Goal: Task Accomplishment & Management: Use online tool/utility

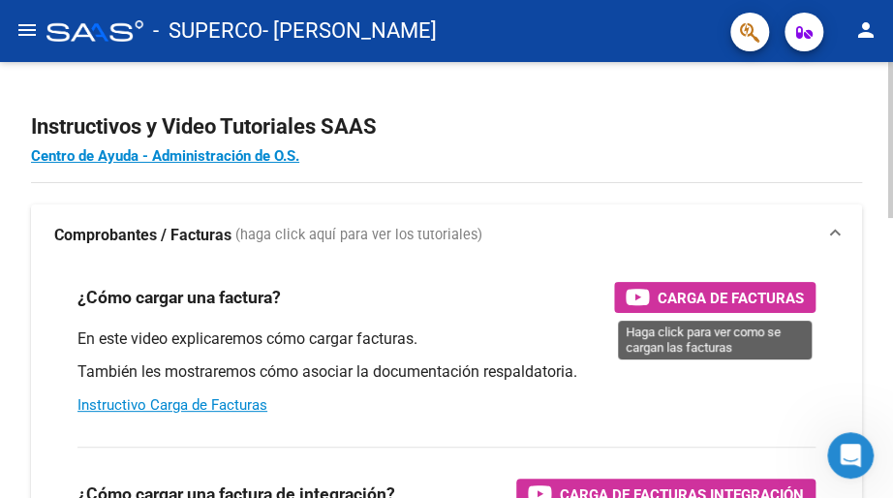
click at [674, 300] on span "Carga de Facturas" at bounding box center [731, 298] width 146 height 24
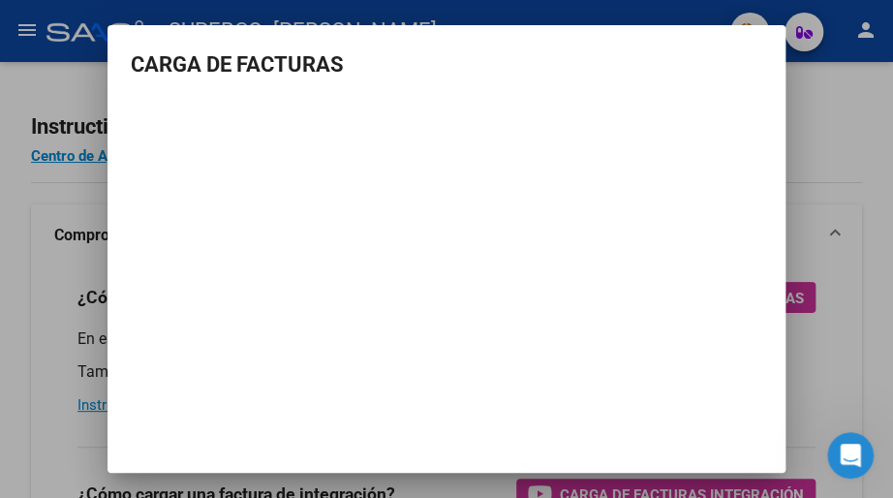
click at [830, 106] on div at bounding box center [446, 249] width 893 height 498
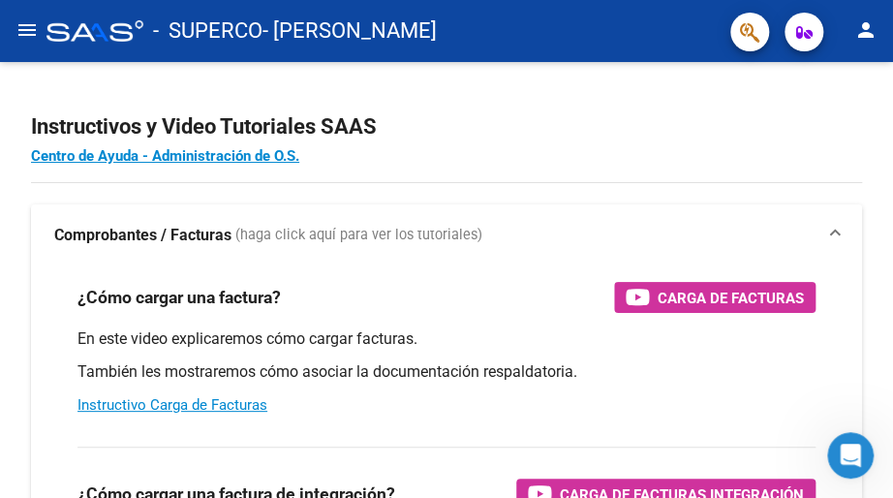
click at [21, 26] on mat-icon "menu" at bounding box center [27, 29] width 23 height 23
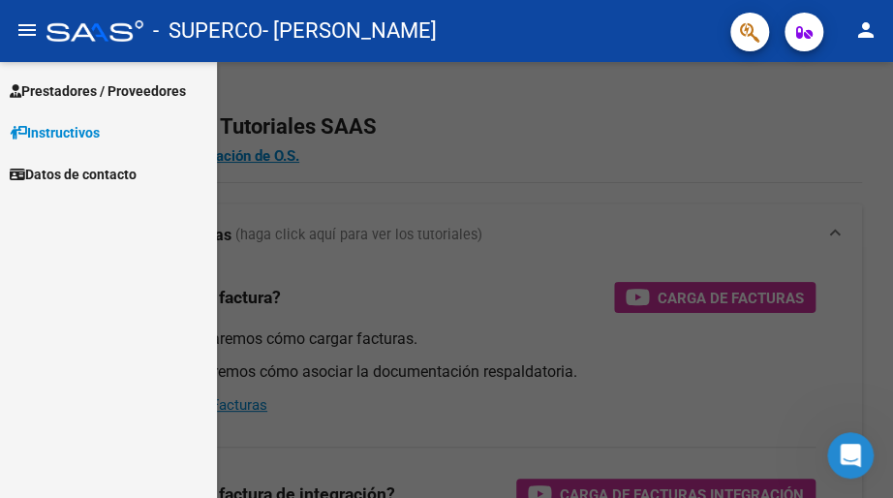
click at [60, 93] on span "Prestadores / Proveedores" at bounding box center [98, 90] width 176 height 21
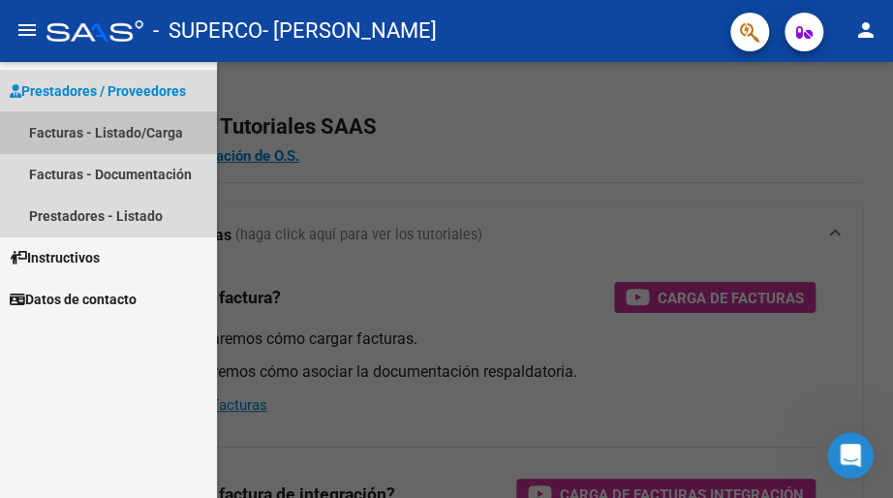
click at [71, 132] on link "Facturas - Listado/Carga" at bounding box center [108, 132] width 217 height 42
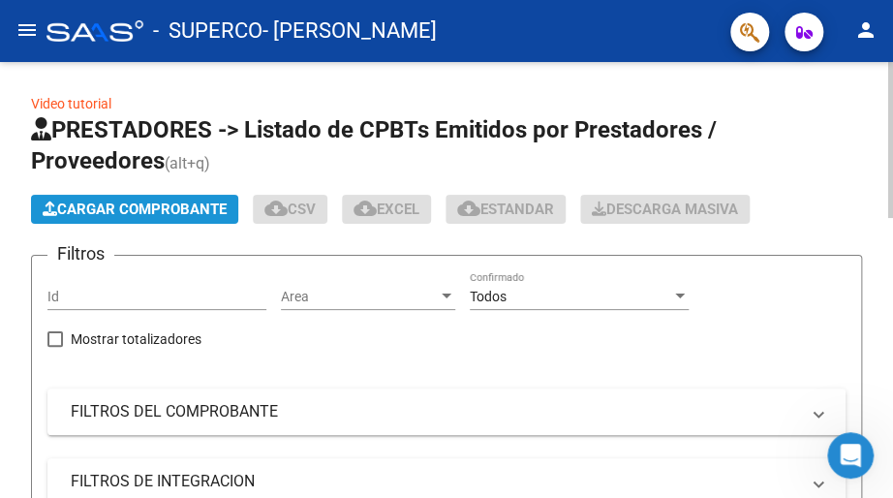
click at [162, 210] on span "Cargar Comprobante" at bounding box center [135, 209] width 184 height 17
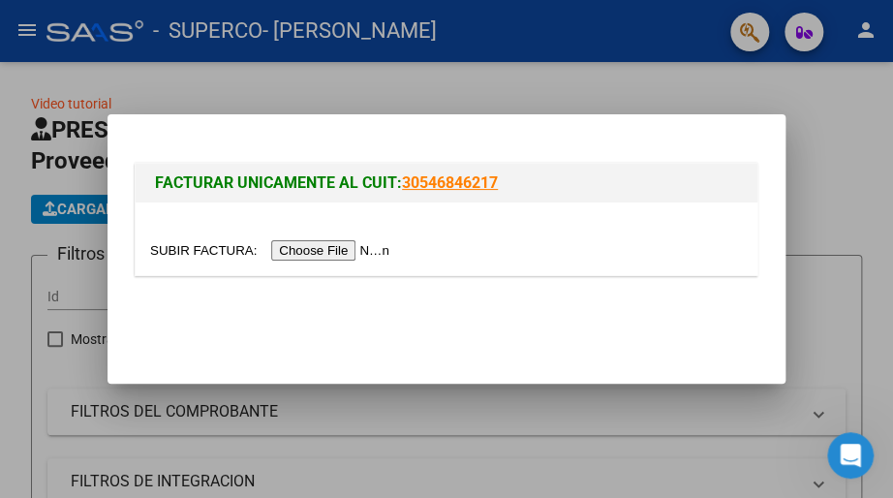
click at [172, 248] on input "file" at bounding box center [272, 250] width 245 height 20
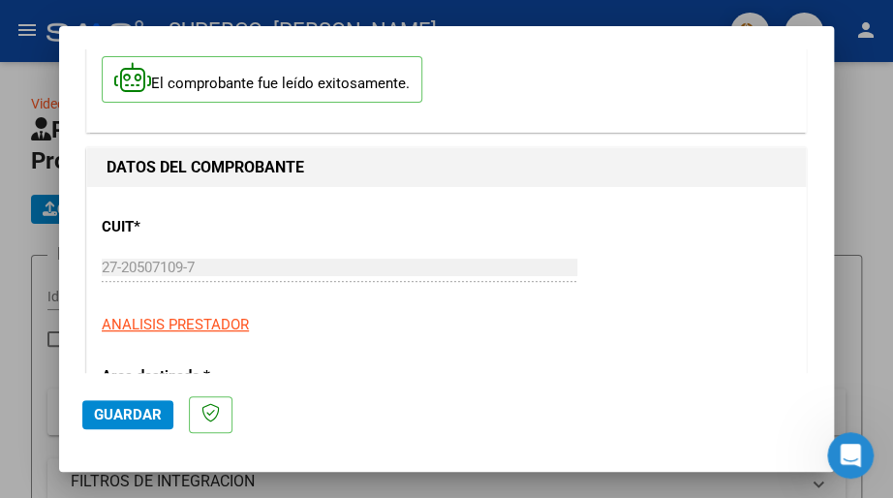
scroll to position [209, 0]
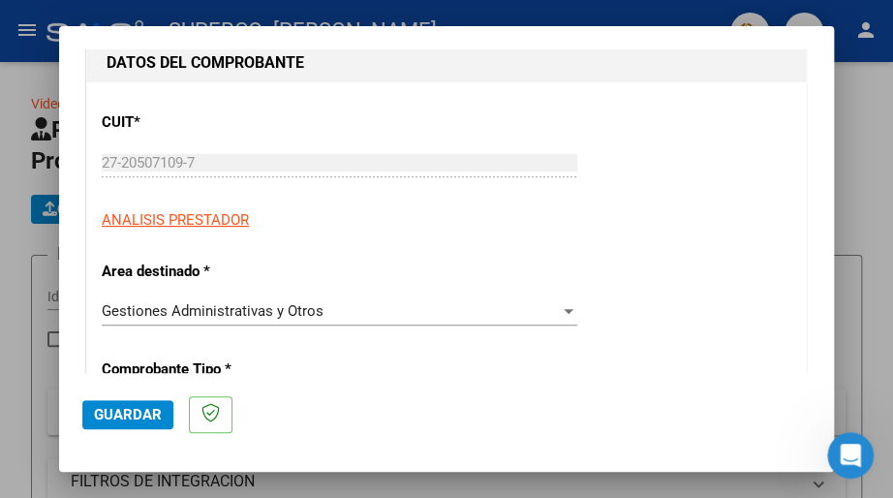
click at [130, 410] on span "Guardar" at bounding box center [128, 414] width 68 height 17
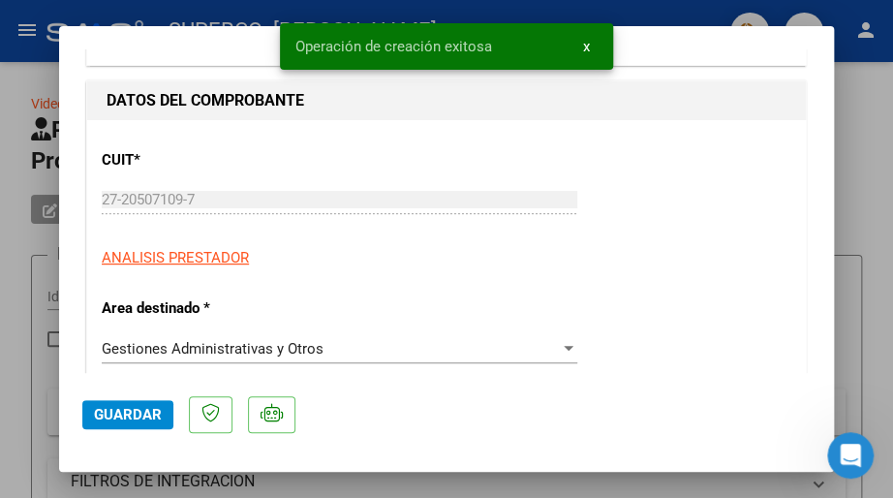
click at [164, 50] on div "El comprobante fue leído exitosamente." at bounding box center [447, 15] width 690 height 72
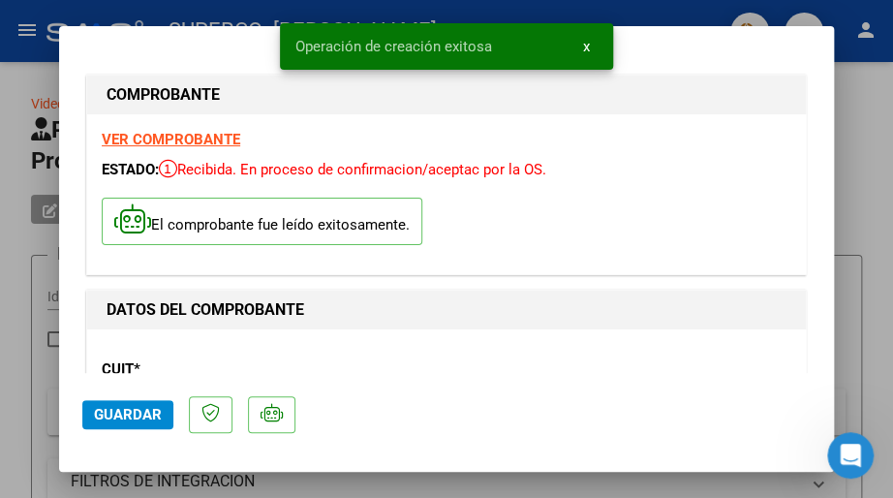
drag, startPoint x: 117, startPoint y: 419, endPoint x: 126, endPoint y: 410, distance: 13.0
click at [117, 419] on span "Guardar" at bounding box center [128, 414] width 68 height 17
click at [584, 49] on span "x" at bounding box center [586, 46] width 7 height 17
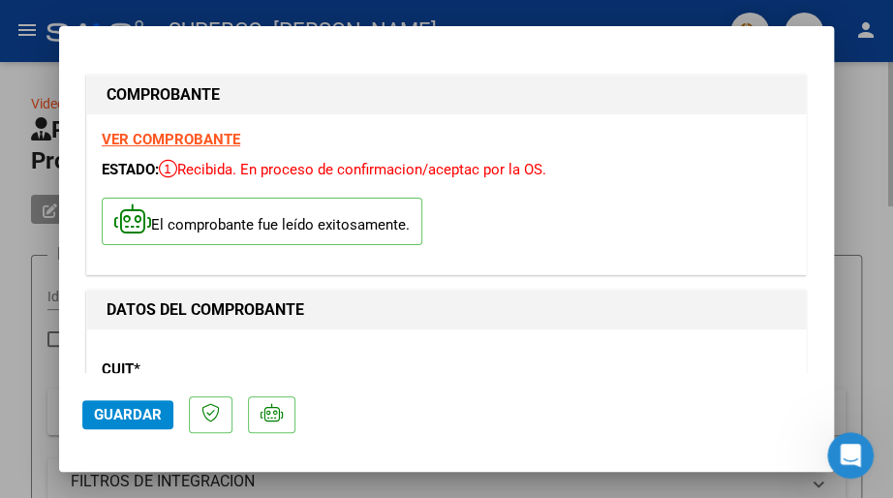
drag, startPoint x: 40, startPoint y: 368, endPoint x: 40, endPoint y: 203, distance: 164.7
click at [40, 369] on div at bounding box center [446, 249] width 893 height 498
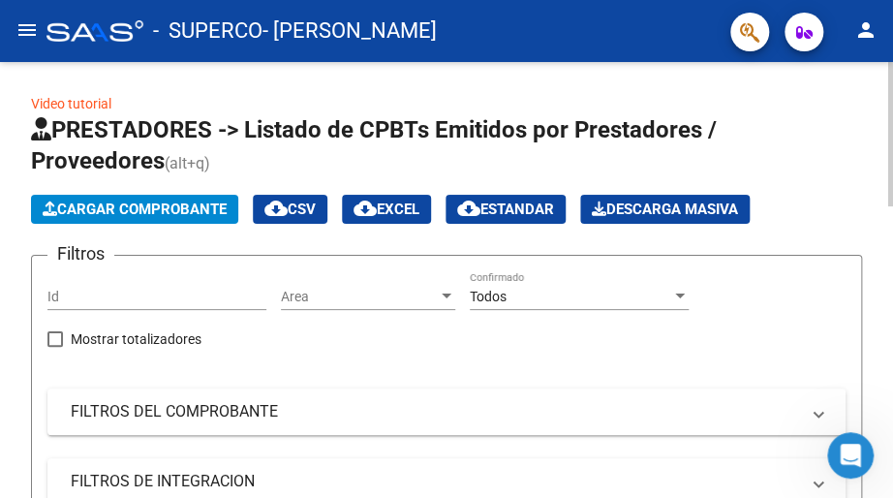
scroll to position [397, 0]
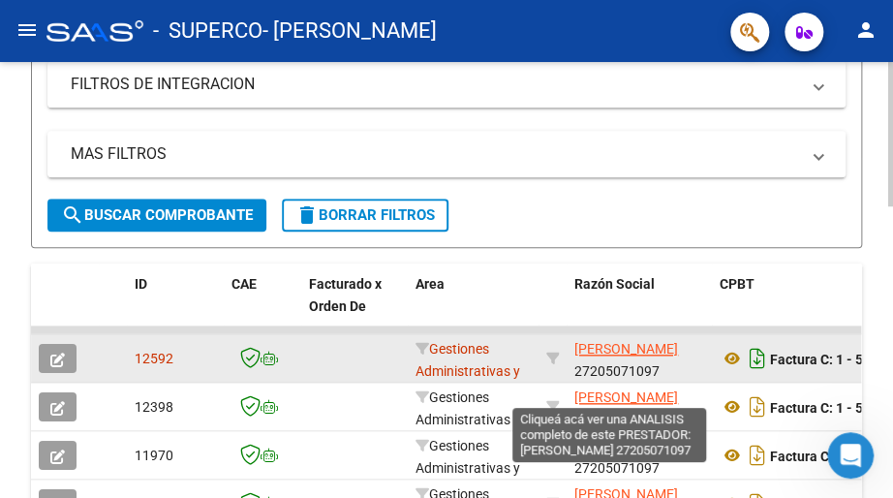
click at [748, 354] on icon "Descargar documento" at bounding box center [757, 358] width 25 height 31
